Goal: Task Accomplishment & Management: Use online tool/utility

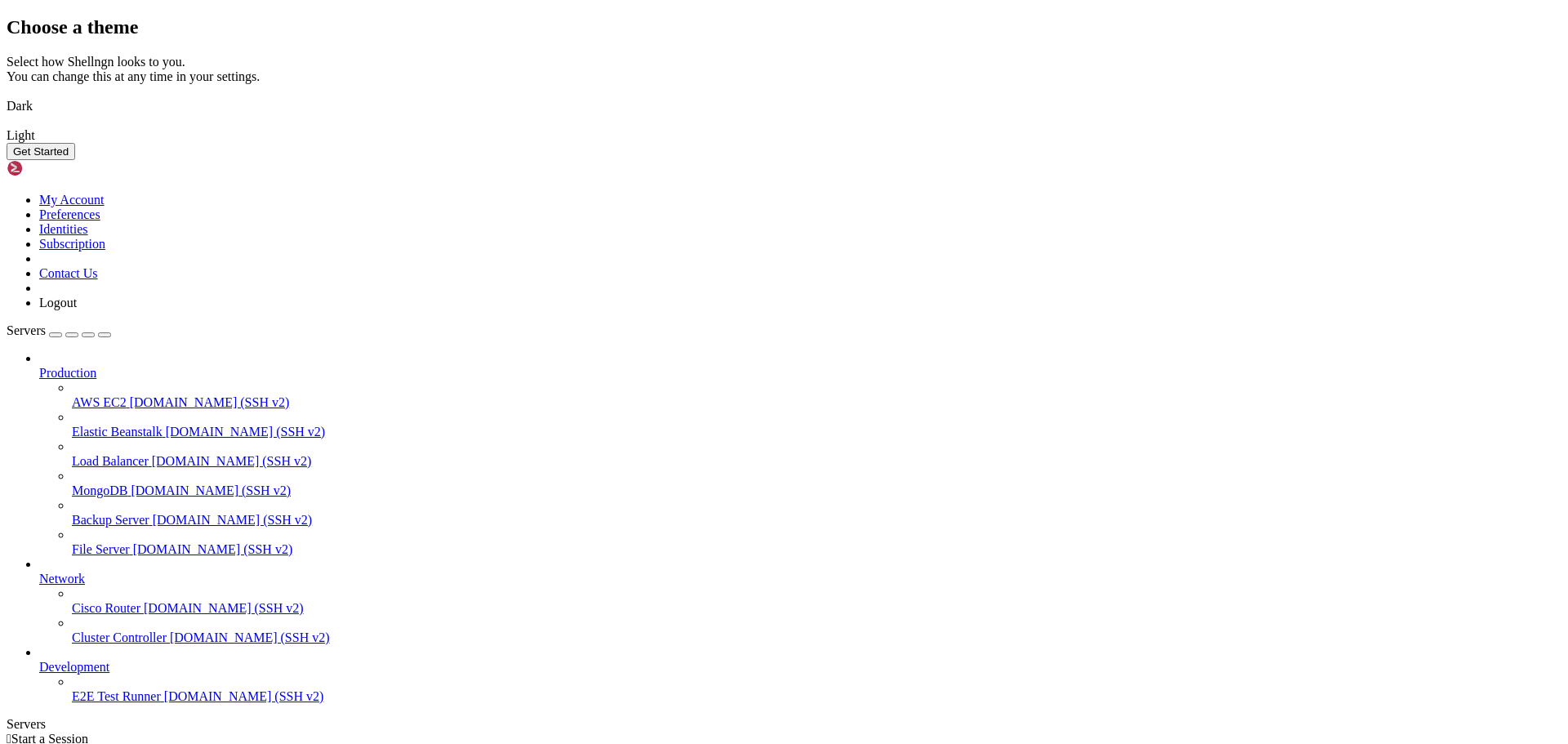
click at [7, 95] on img at bounding box center [7, 95] width 0 height 0
click at [75, 160] on button "Get Started" at bounding box center [41, 151] width 69 height 18
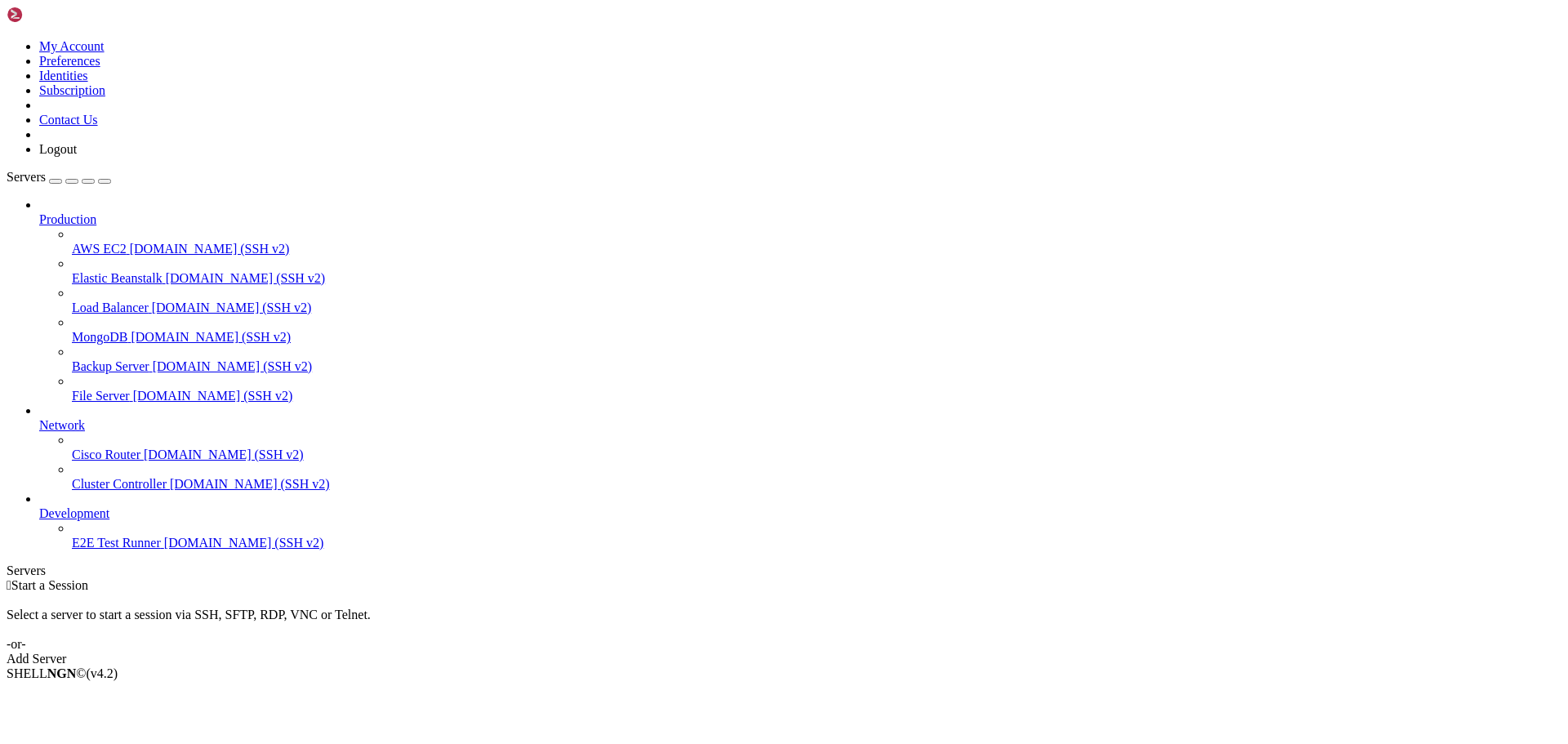
click at [923, 651] on link "Add Server" at bounding box center [784, 659] width 1555 height 15
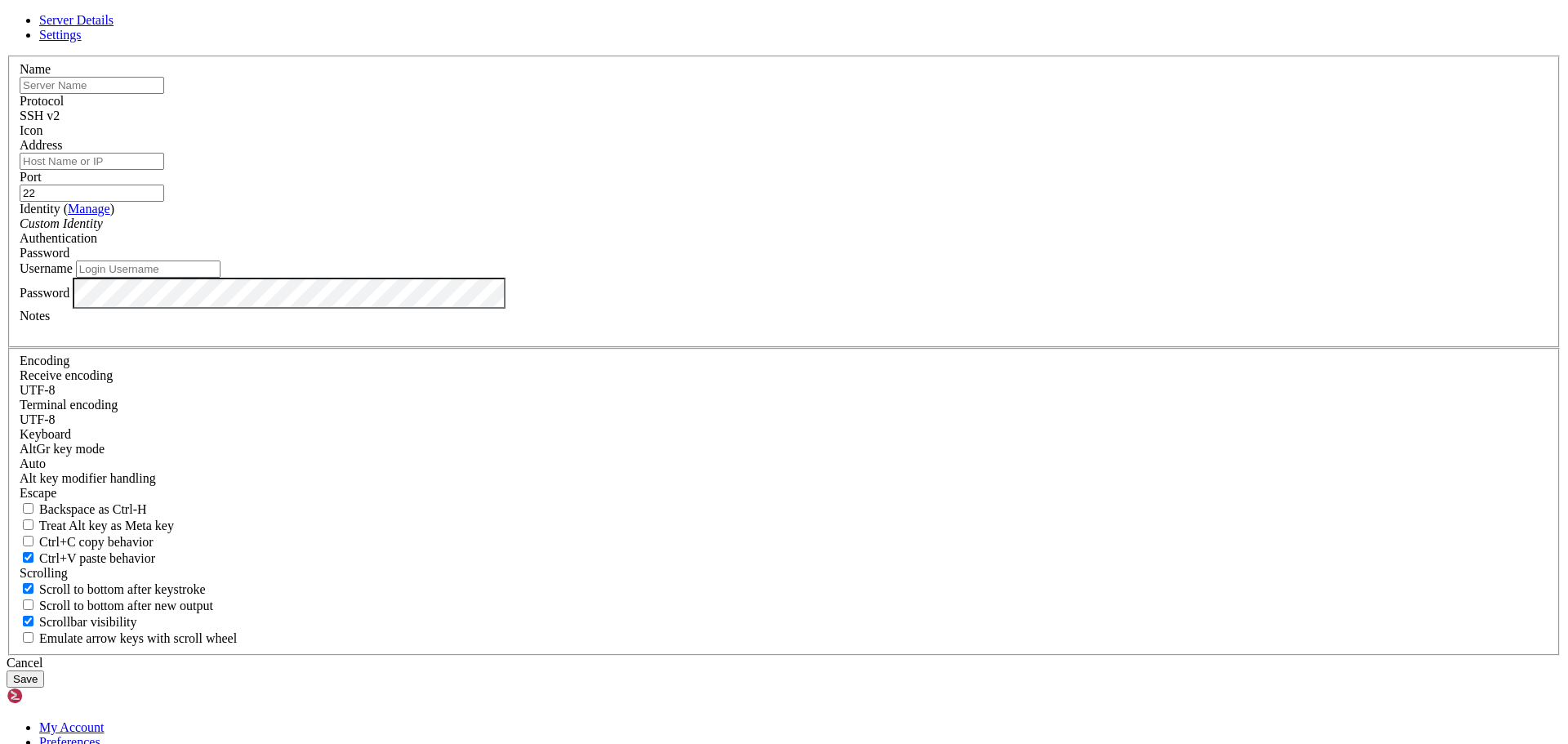
click at [165, 94] on input "text" at bounding box center [91, 85] width 145 height 18
type input "MediaMarkt Rooster"
type input "mediamarktrosoter"
type input "mediamarkt"
type input "[DOMAIN_NAME]"
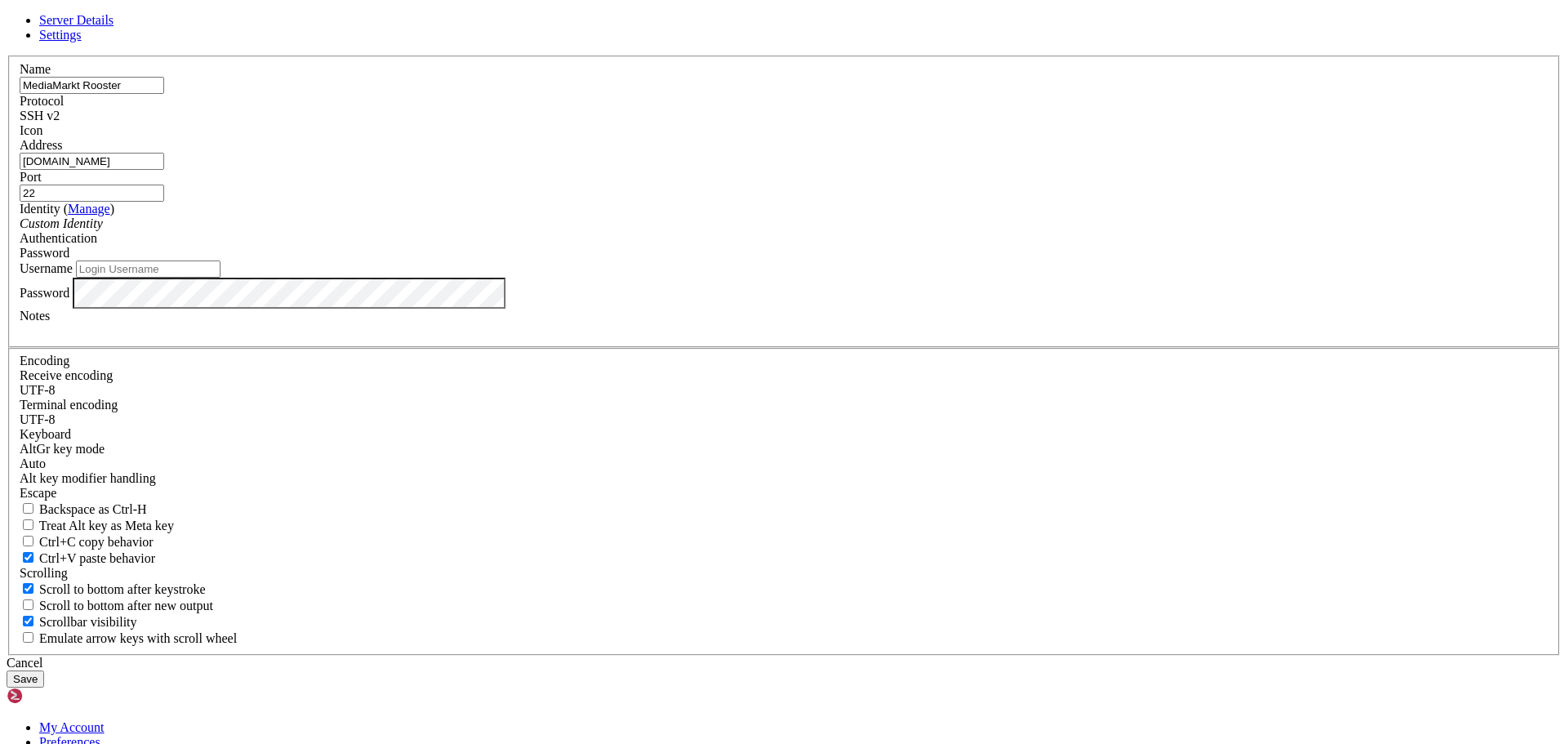
click at [221, 277] on input "Username" at bounding box center [148, 269] width 145 height 18
type input "root"
click at [44, 671] on button "Save" at bounding box center [25, 679] width 38 height 18
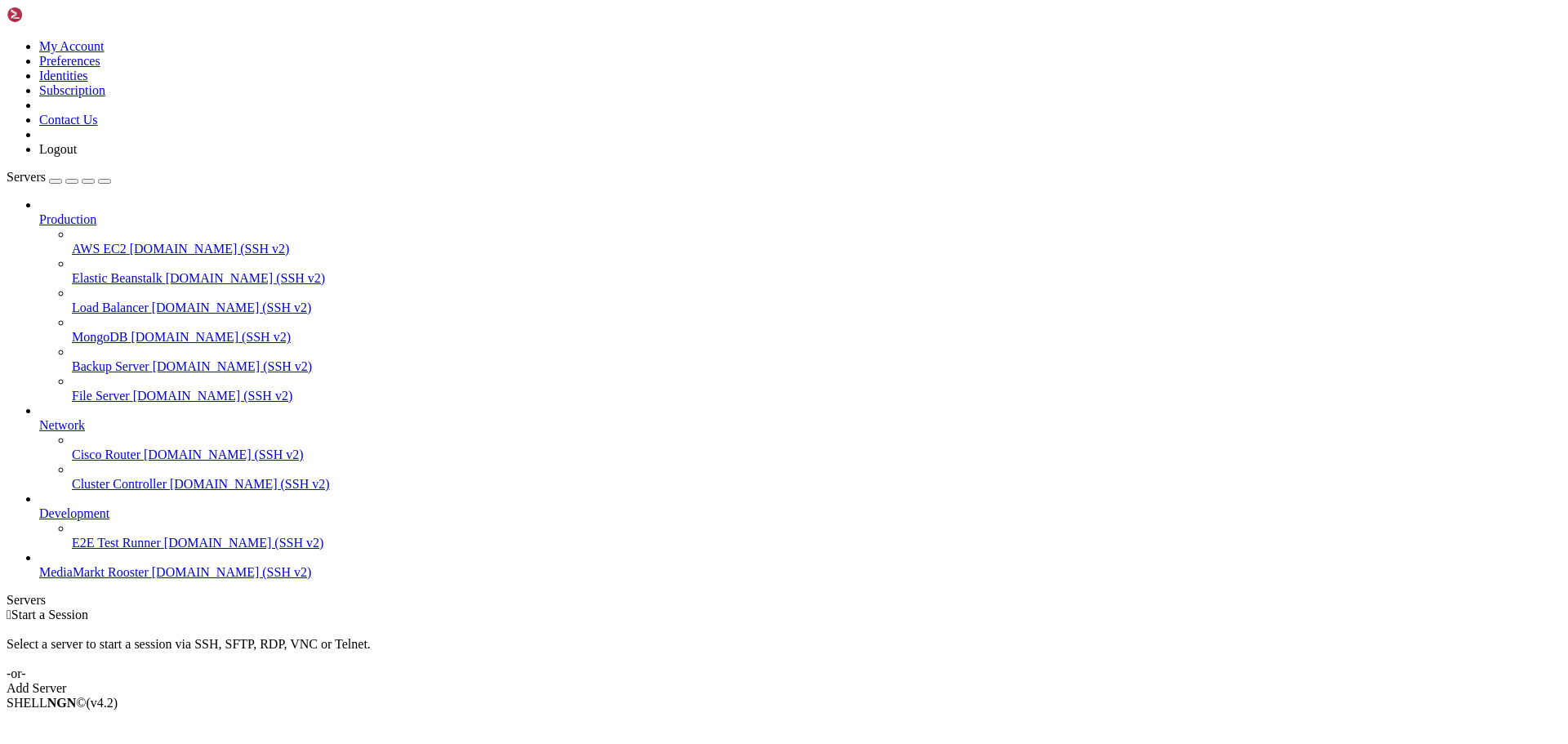
click at [100, 580] on link "MediaMarkt Rooster [DOMAIN_NAME] (SSH v2)" at bounding box center [800, 573] width 1523 height 15
click at [152, 579] on span "[DOMAIN_NAME] (SSH v2)" at bounding box center [232, 572] width 160 height 14
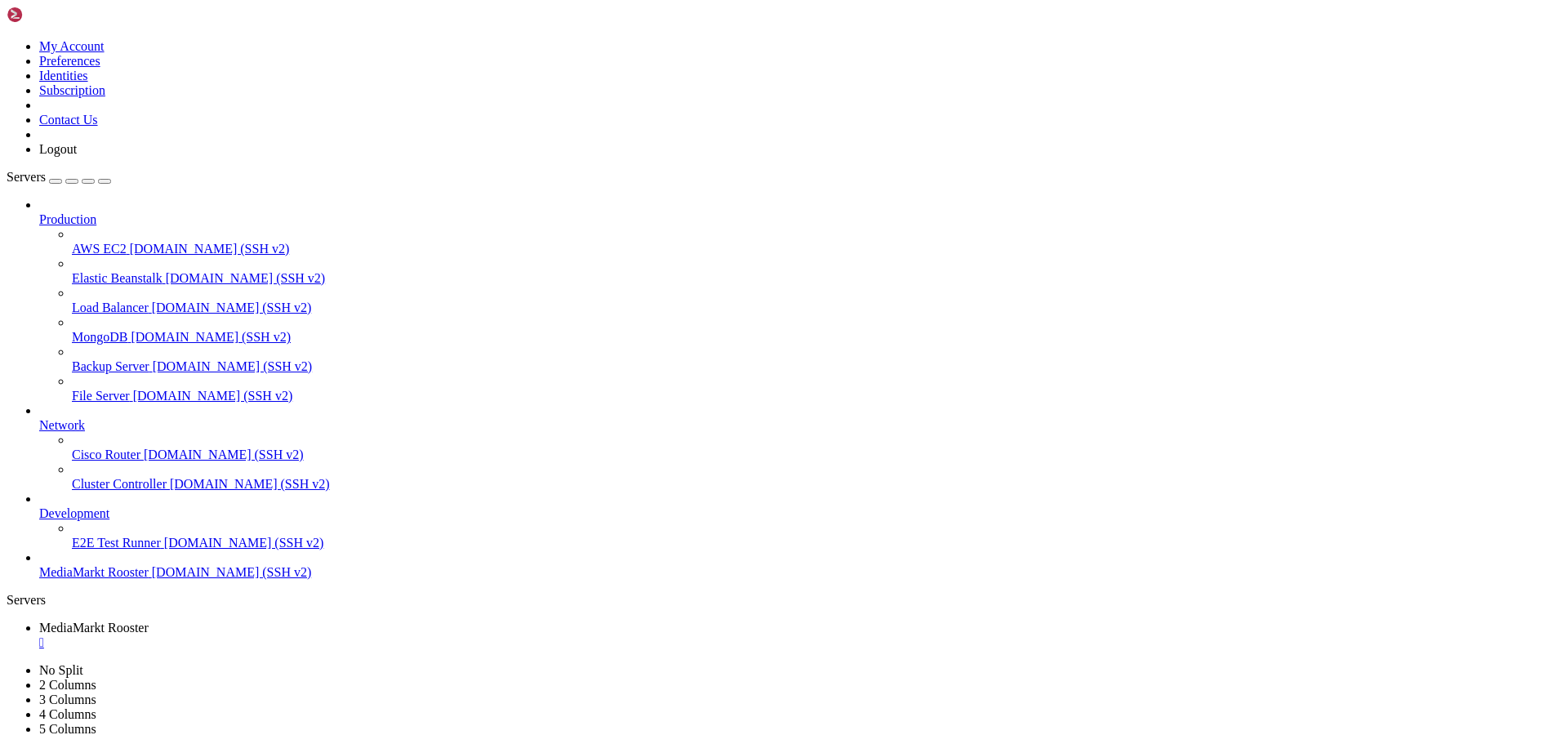
click at [159, 330] on span "[DOMAIN_NAME] (SSH v2)" at bounding box center [211, 337] width 160 height 14
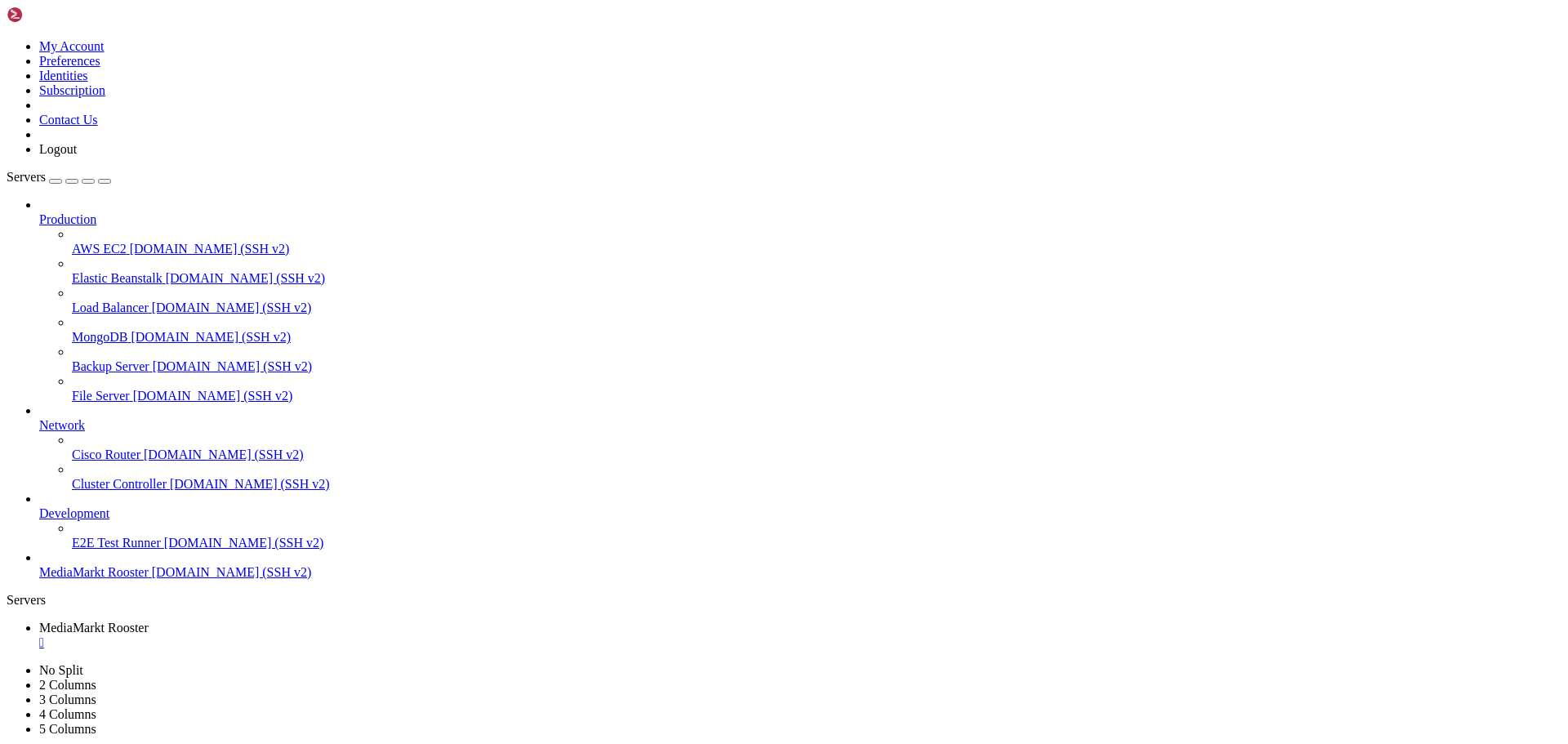
click at [128, 330] on span "MongoDB" at bounding box center [99, 337] width 55 height 14
click at [124, 579] on span "MediaMarkt Rooster" at bounding box center [94, 572] width 109 height 14
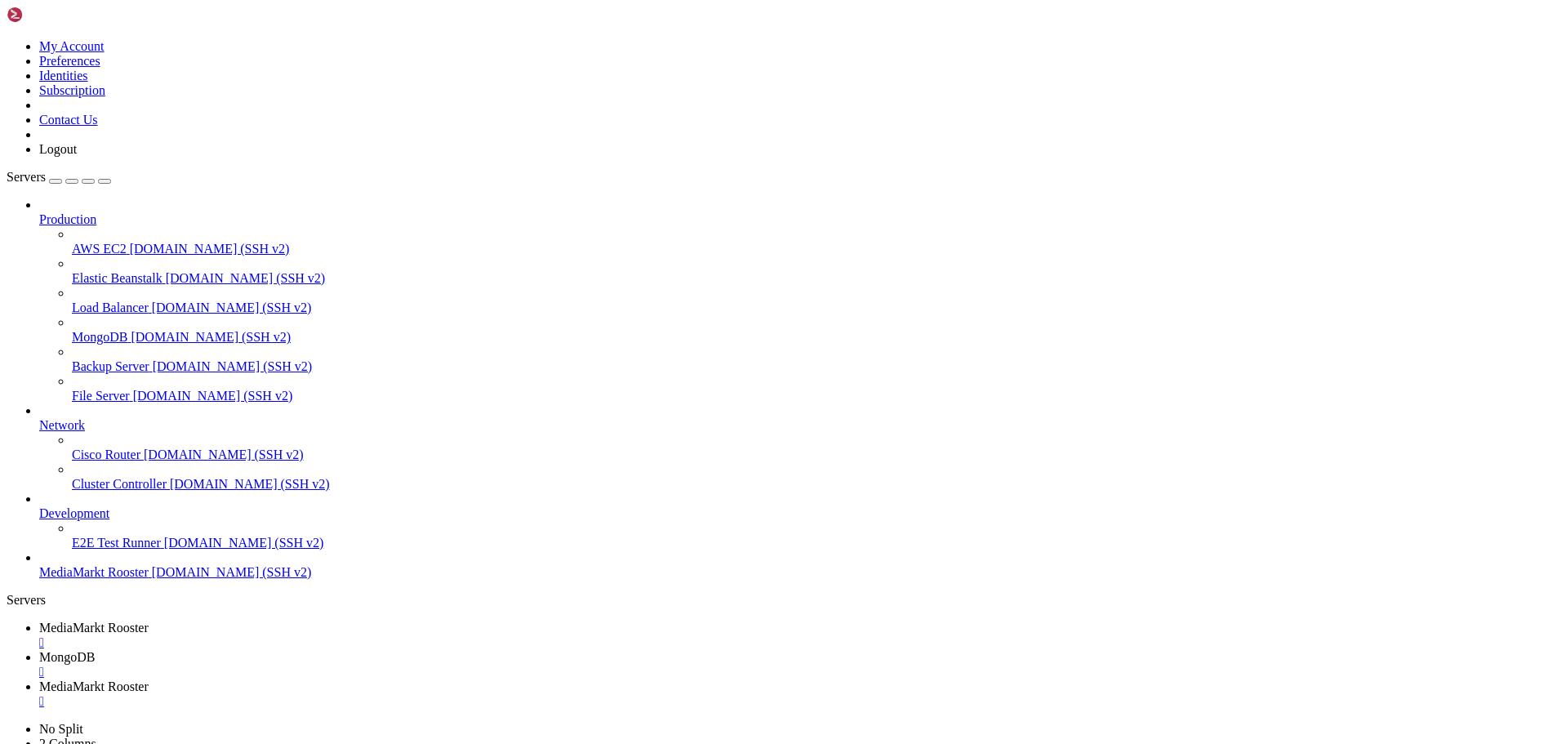
click at [602, 694] on div "" at bounding box center [800, 701] width 1523 height 15
click at [449, 665] on div "" at bounding box center [800, 672] width 1523 height 15
click at [55, 181] on div "button" at bounding box center [55, 181] width 0 height 0
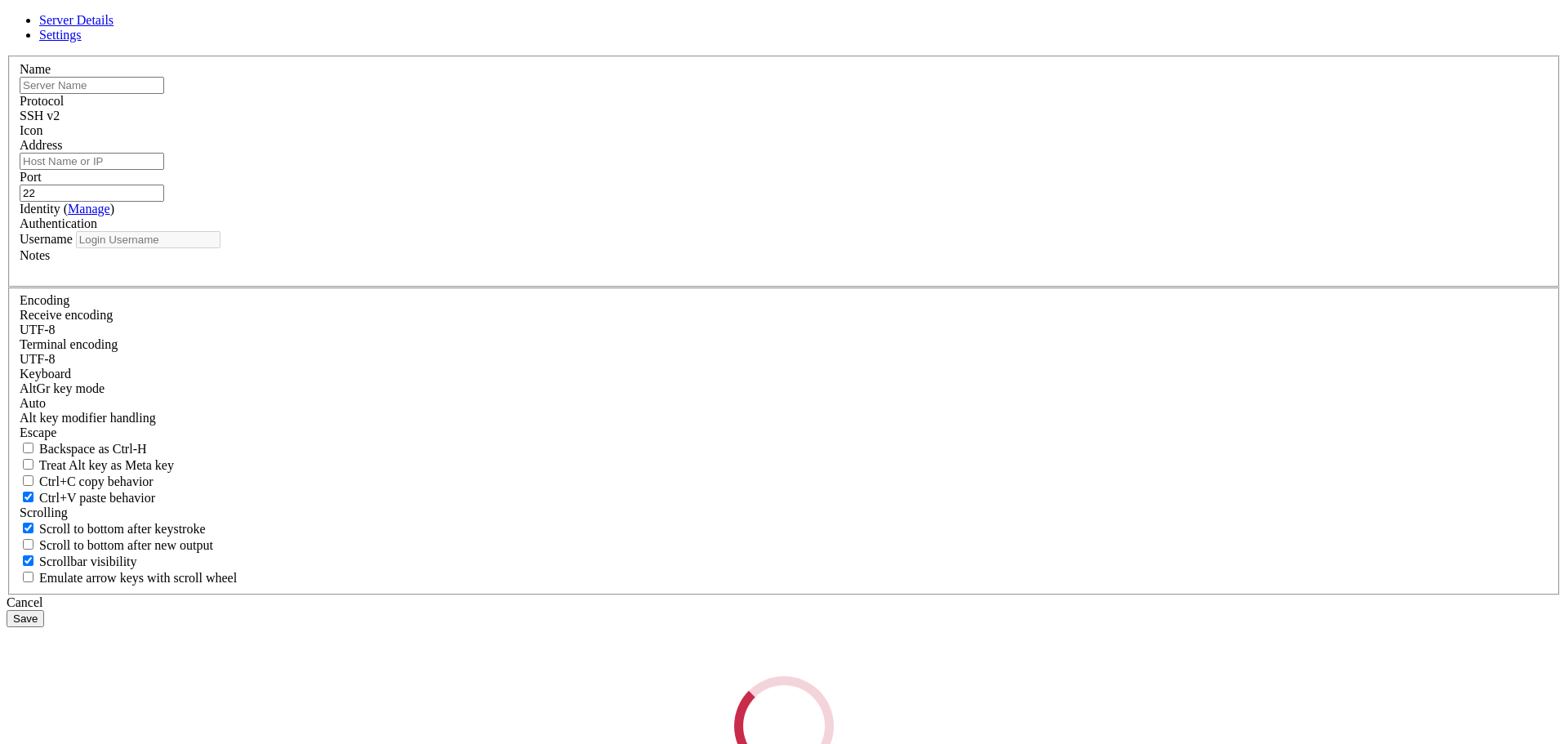
type input "root"
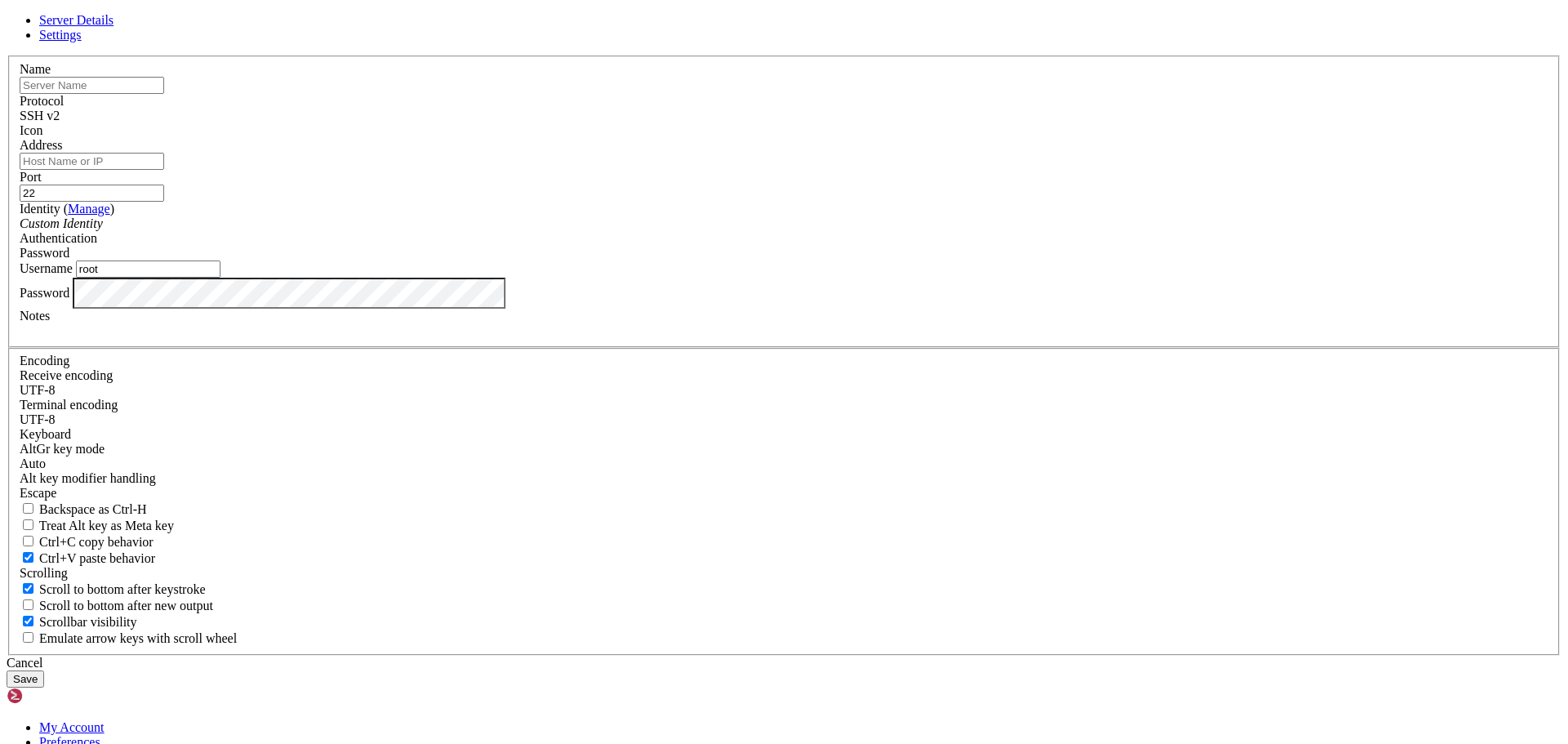
click at [165, 94] on input "text" at bounding box center [91, 85] width 145 height 18
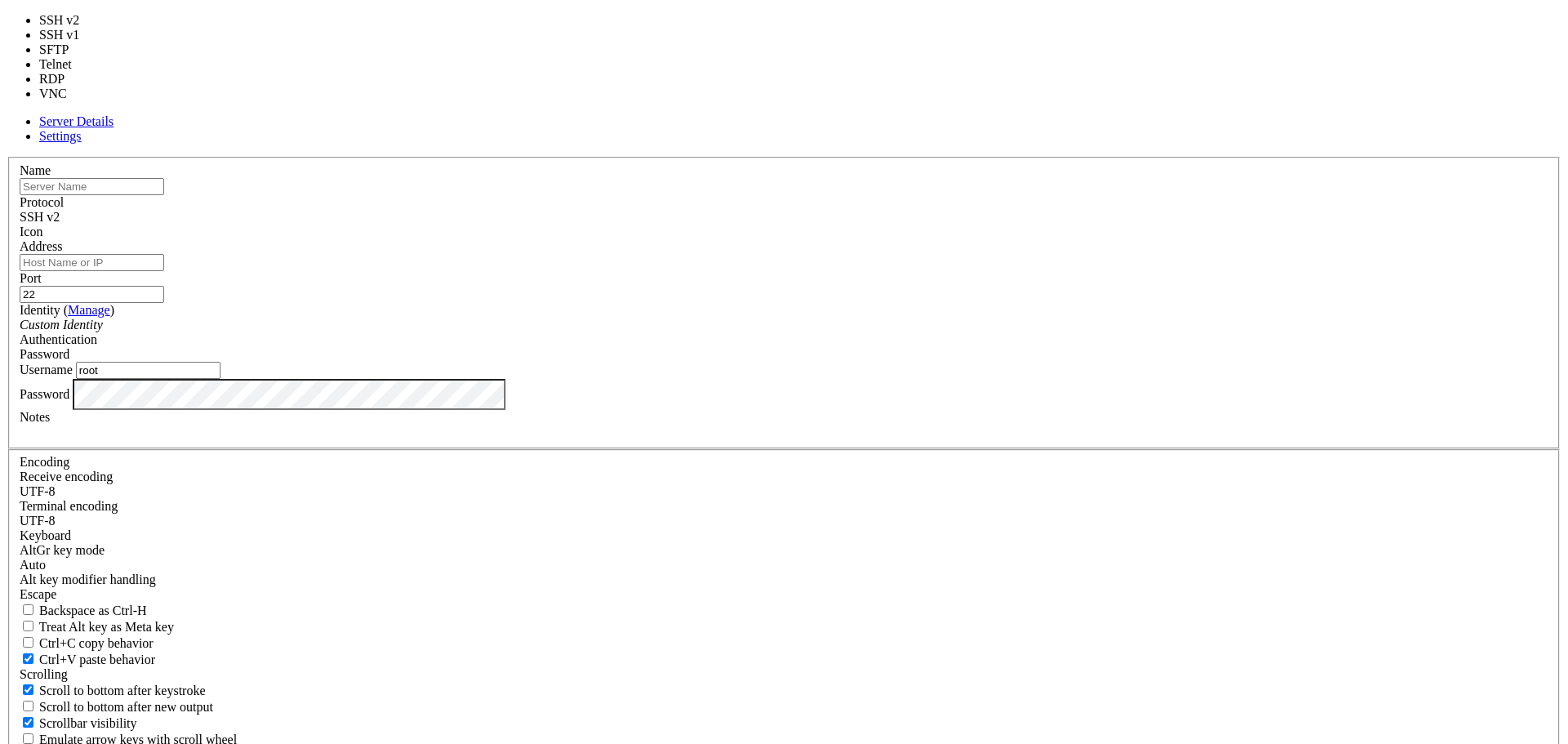
drag, startPoint x: 859, startPoint y: 216, endPoint x: 868, endPoint y: 216, distance: 9.0
click at [59, 216] on span "SSH v2" at bounding box center [39, 216] width 40 height 14
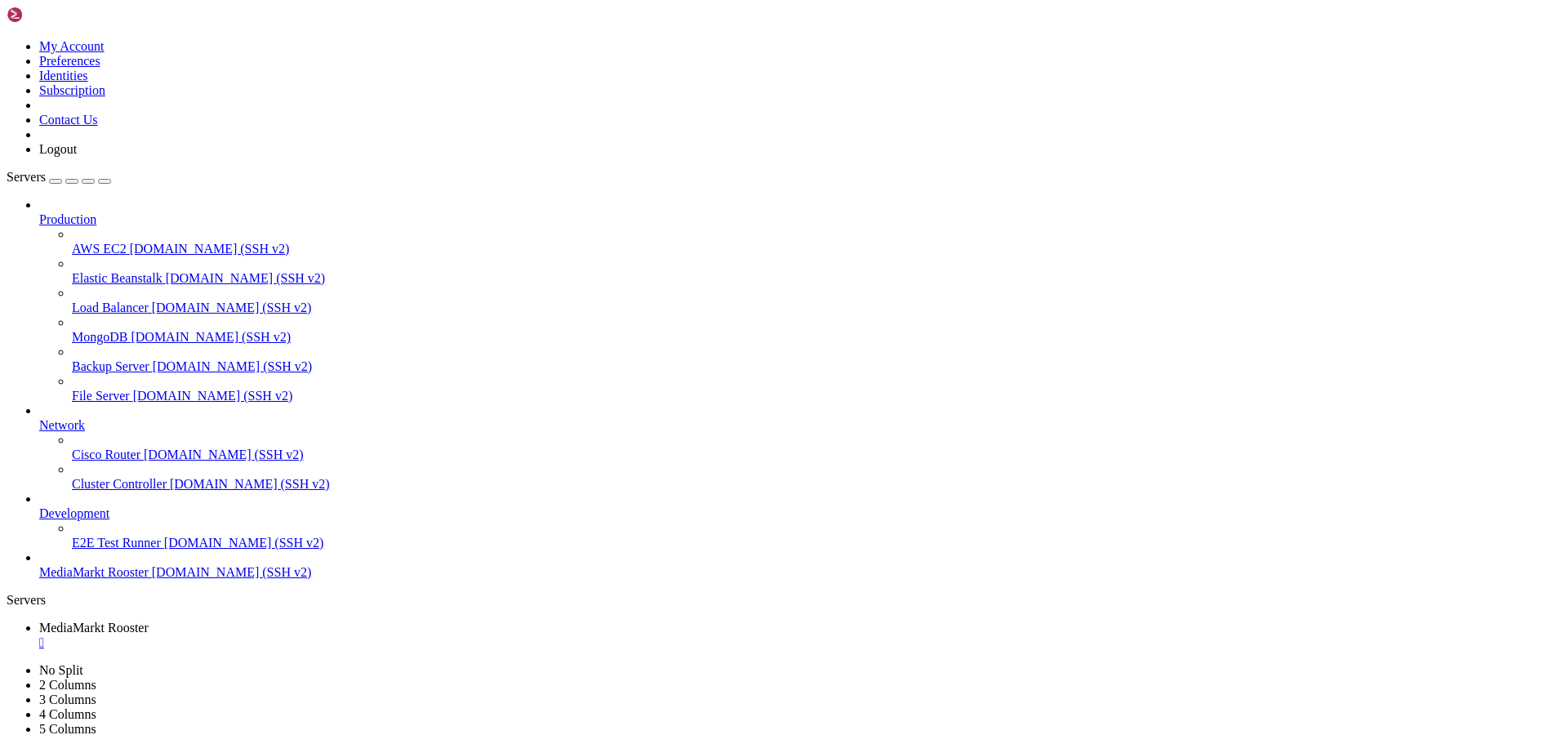
drag, startPoint x: 99, startPoint y: 107, endPoint x: 135, endPoint y: 65, distance: 55.3
click at [96, 212] on span "Production" at bounding box center [68, 219] width 57 height 14
drag, startPoint x: 492, startPoint y: 1483, endPoint x: 476, endPoint y: 1481, distance: 16.1
